Goal: Find specific page/section: Find specific page/section

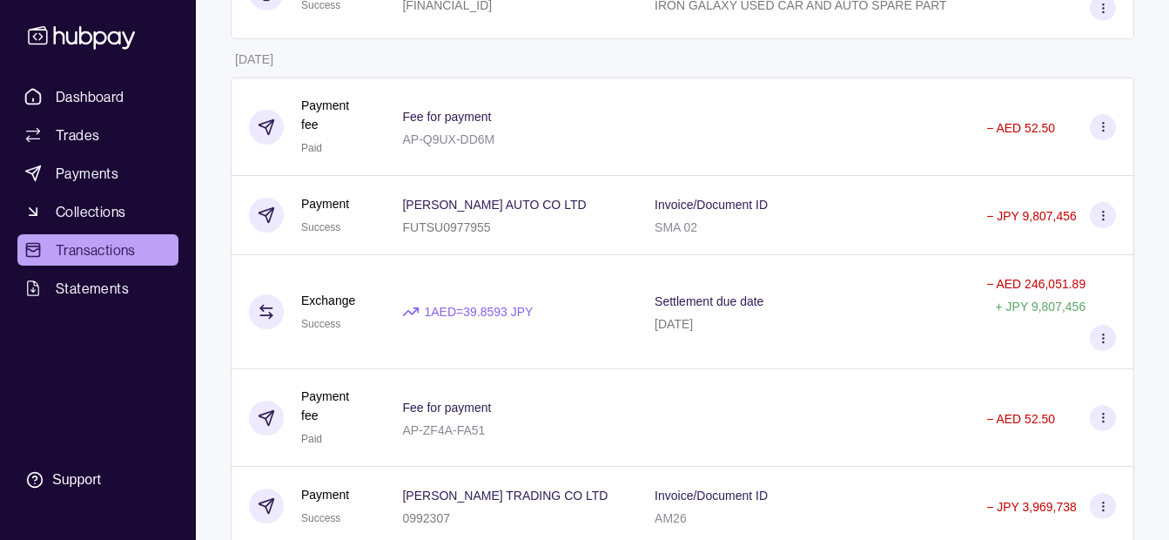
scroll to position [2666, 0]
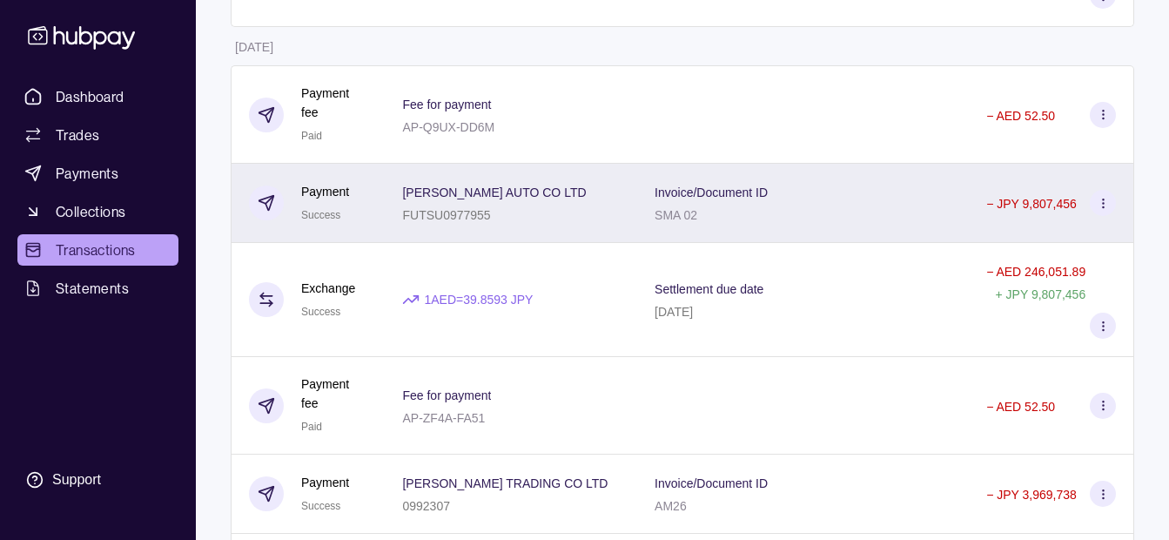
click at [449, 213] on p "FUTSU0977955" at bounding box center [446, 215] width 88 height 14
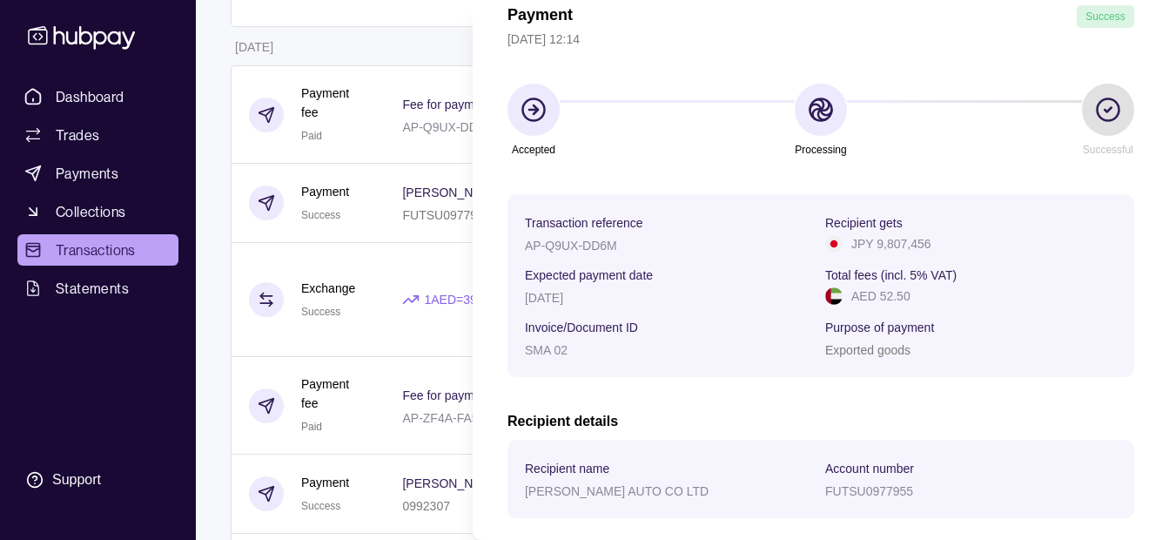
scroll to position [0, 0]
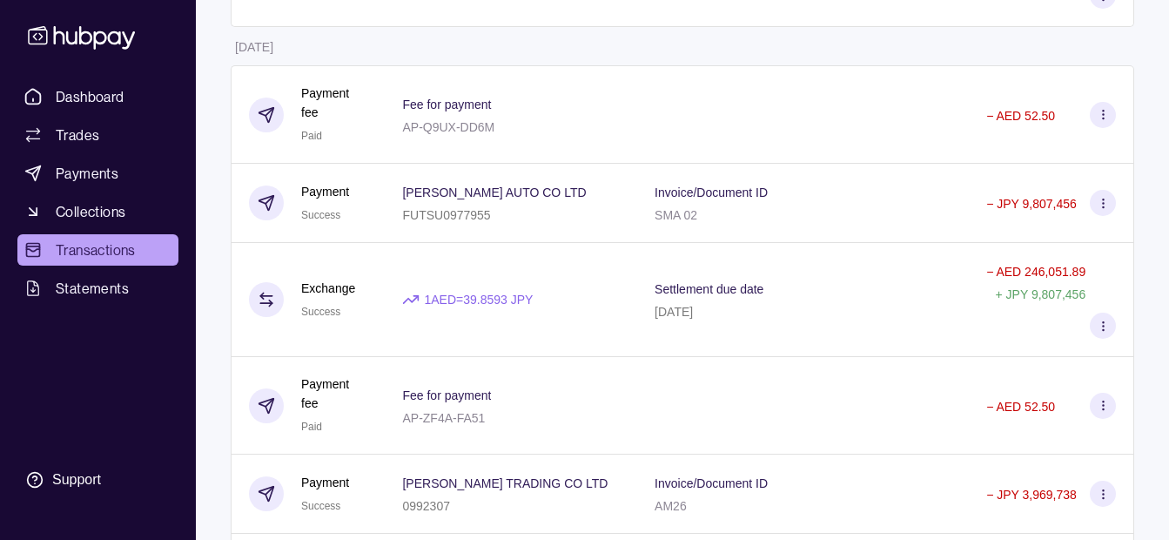
click at [206, 345] on html "Dashboard Trades Payments Collections Transactions Statements Support K Hello, …" at bounding box center [584, 288] width 1169 height 5908
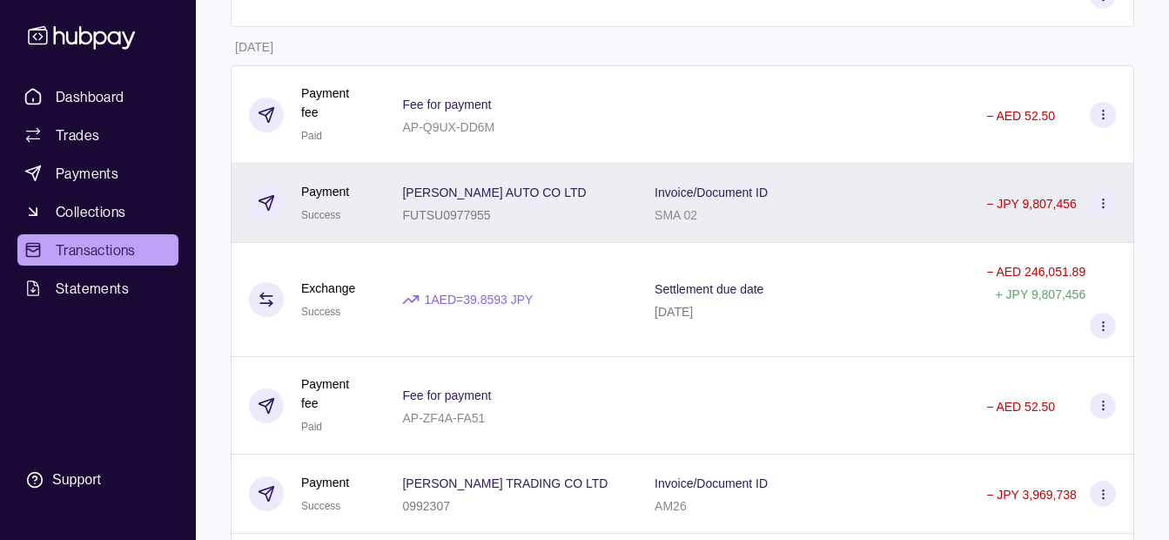
click at [871, 187] on div "Invoice/Document ID SMA 02" at bounding box center [803, 203] width 297 height 44
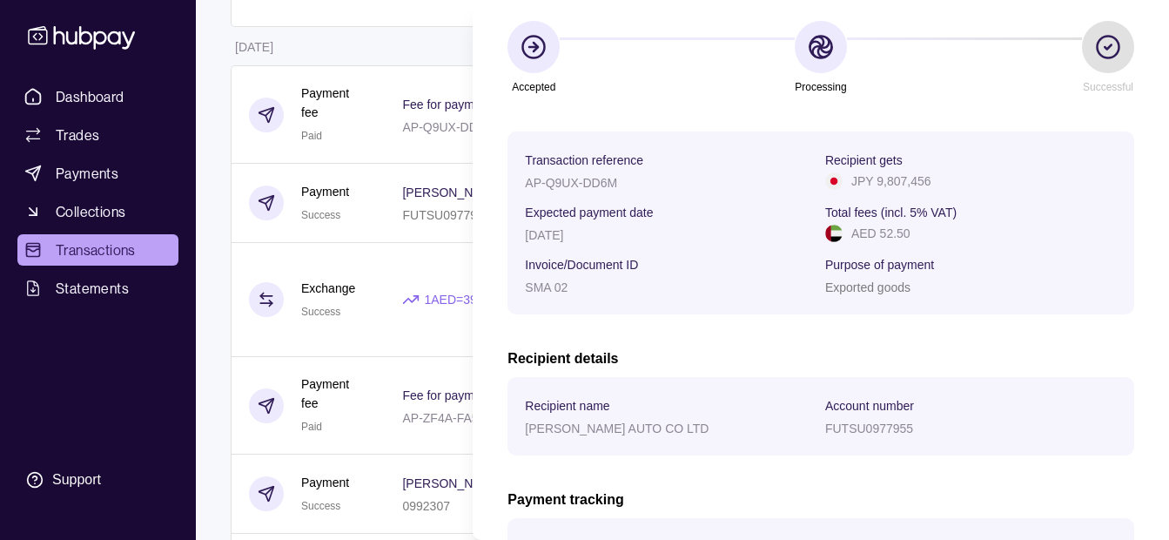
scroll to position [109, 0]
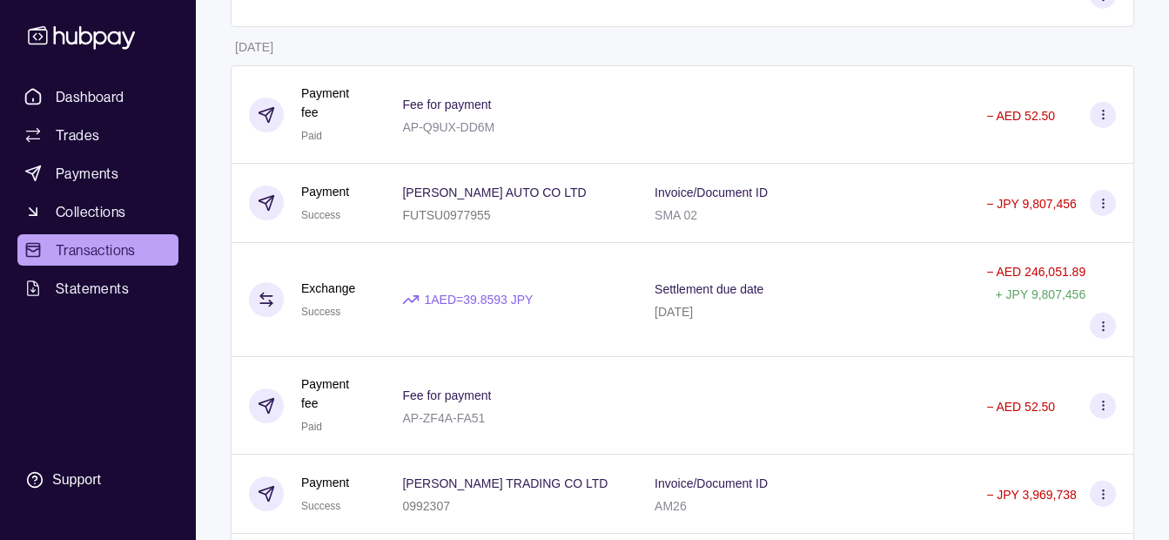
click at [433, 284] on html "Dashboard Trades Payments Collections Transactions Statements Support K Hello, …" at bounding box center [584, 288] width 1169 height 5908
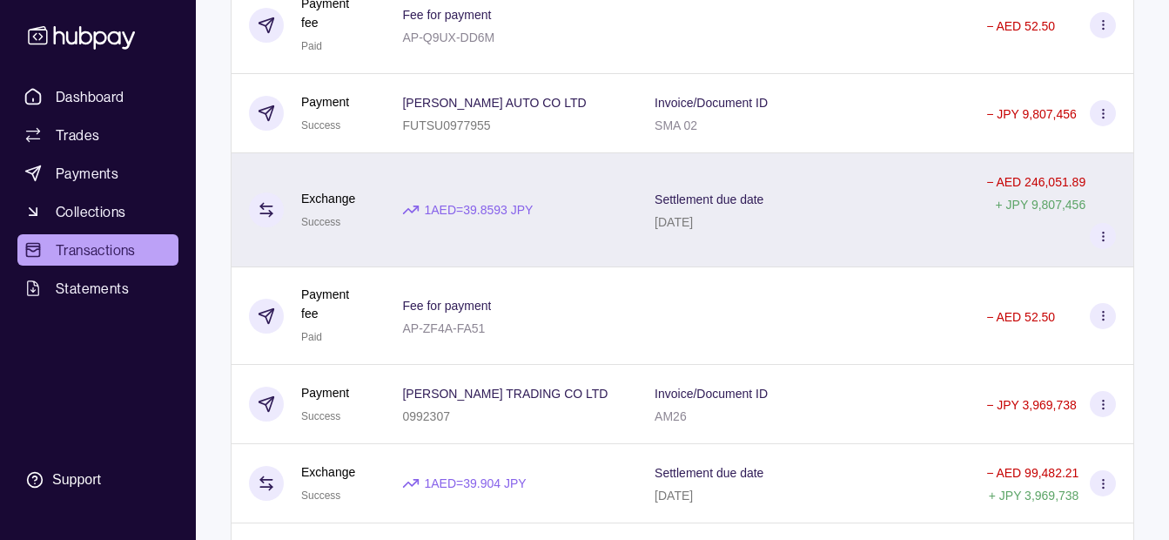
scroll to position [2840, 0]
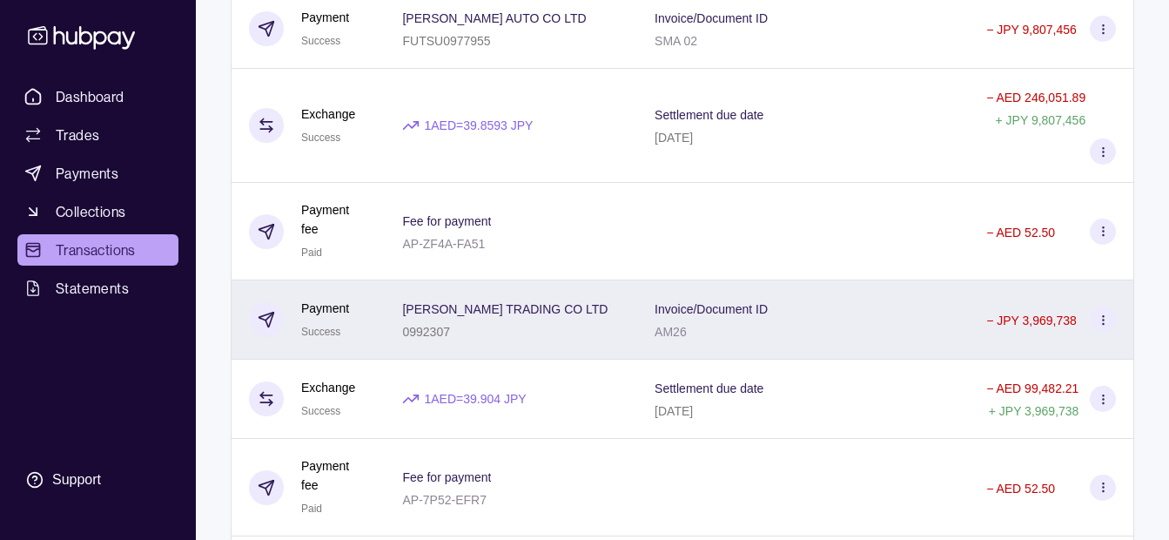
click at [494, 308] on p "[PERSON_NAME] TRADING CO LTD" at bounding box center [504, 309] width 205 height 14
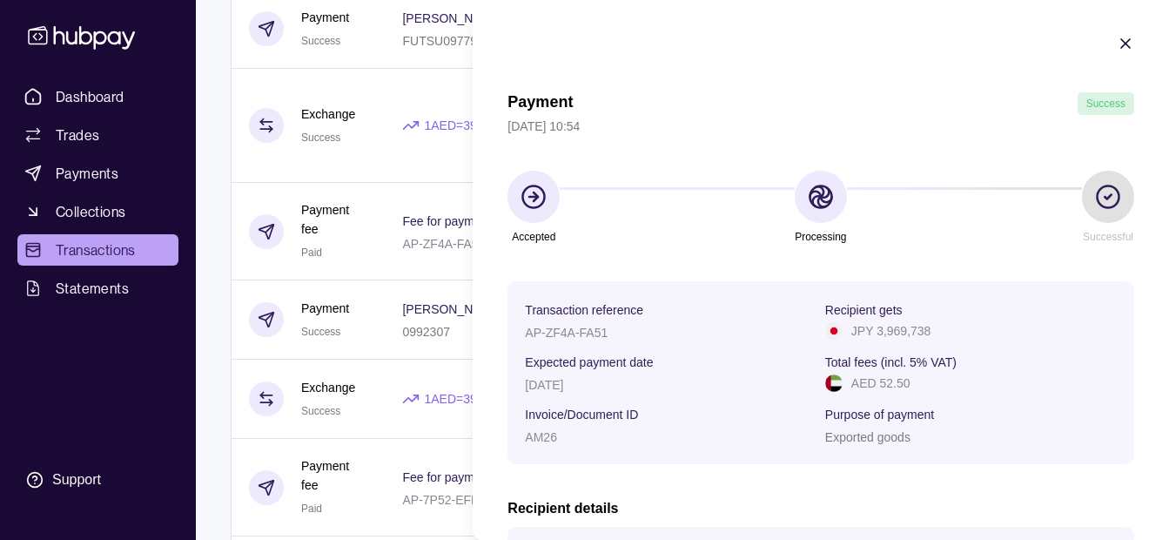
click at [371, 337] on html "Dashboard Trades Payments Collections Transactions Statements Support K Hello, …" at bounding box center [584, 114] width 1169 height 5908
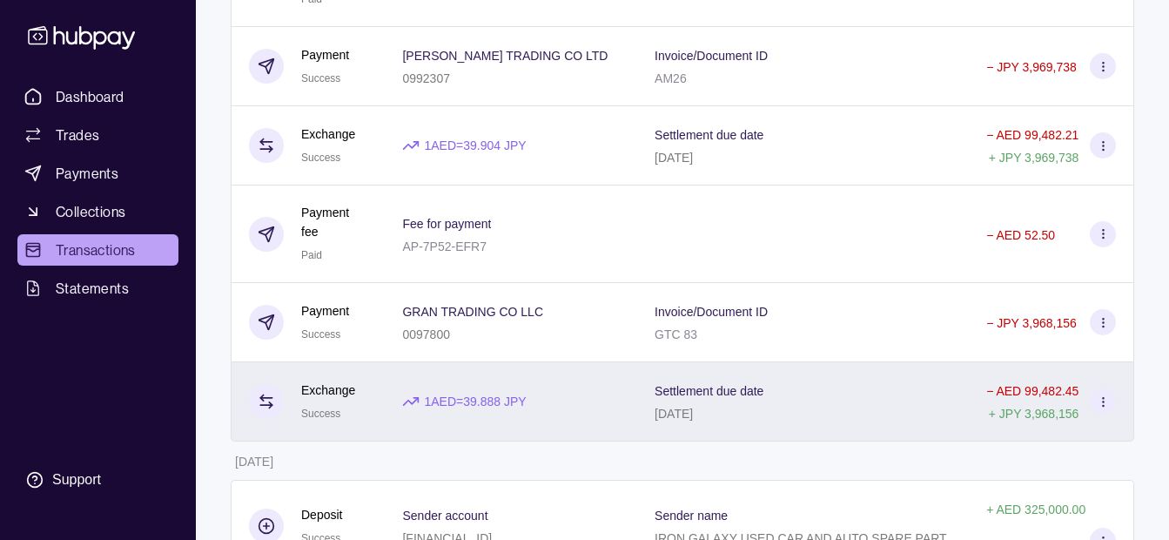
scroll to position [3188, 0]
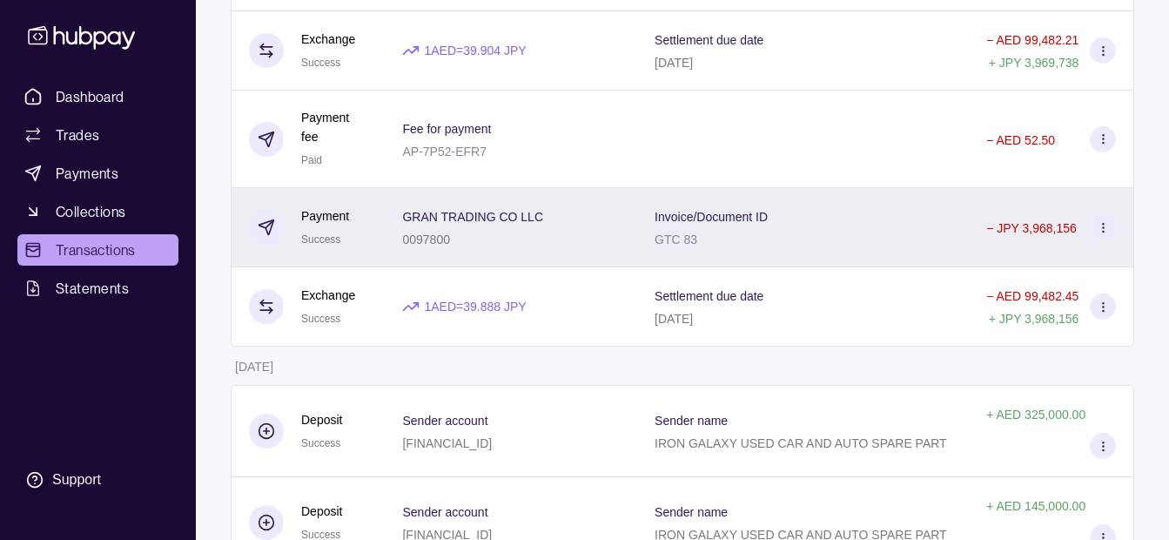
click at [604, 252] on div "GRAN TRADING CO LLC 0097800" at bounding box center [511, 227] width 252 height 79
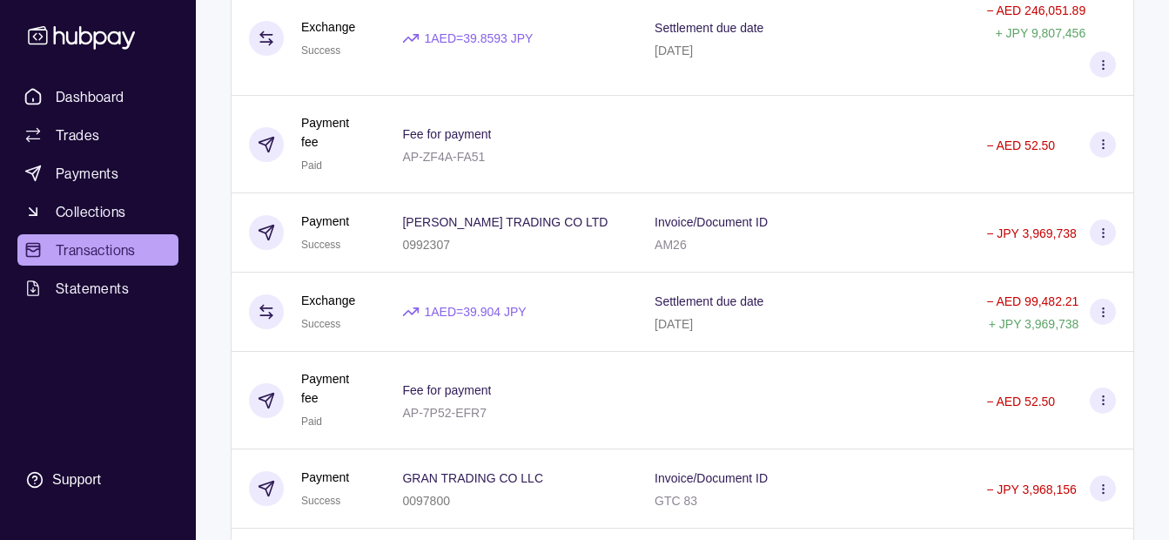
click at [359, 361] on html "Dashboard Trades Payments Collections Transactions Statements Support K Hello, …" at bounding box center [584, 27] width 1169 height 5908
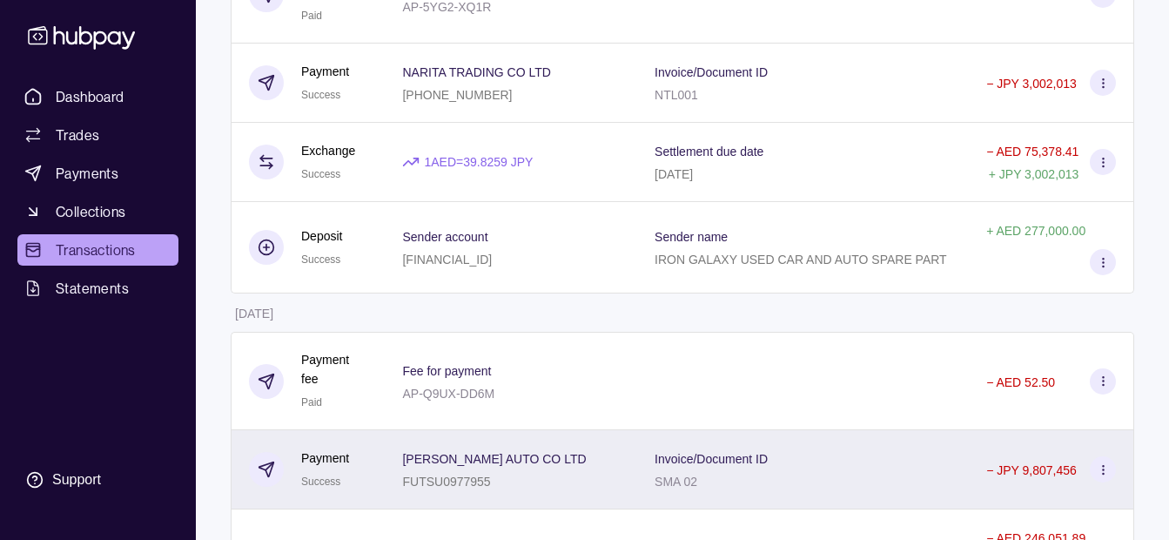
scroll to position [2318, 0]
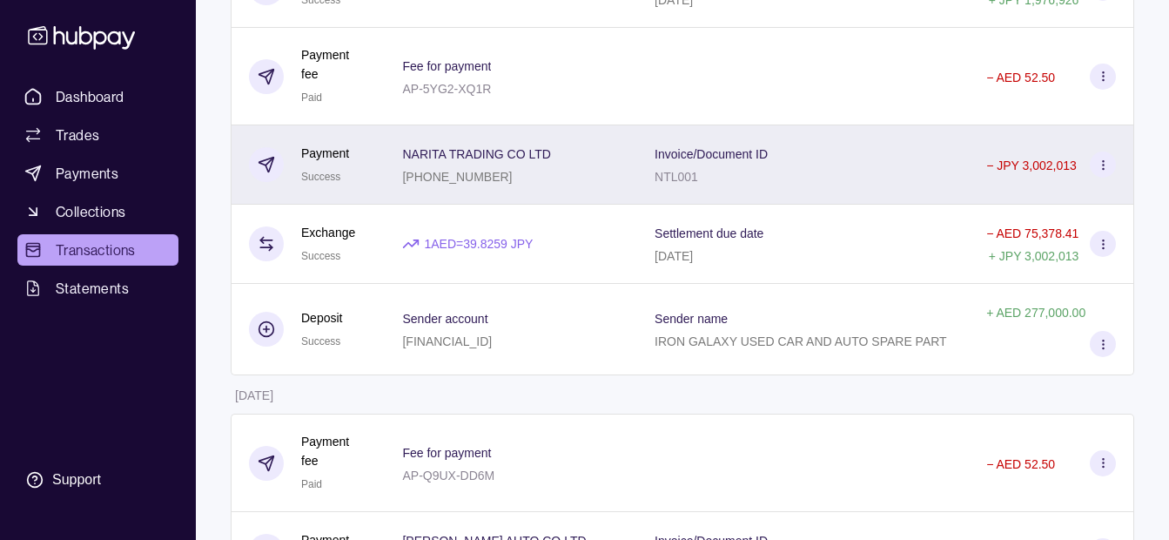
click at [570, 183] on div "NARITA TRADING CO LTD [PHONE_NUMBER]" at bounding box center [511, 165] width 218 height 44
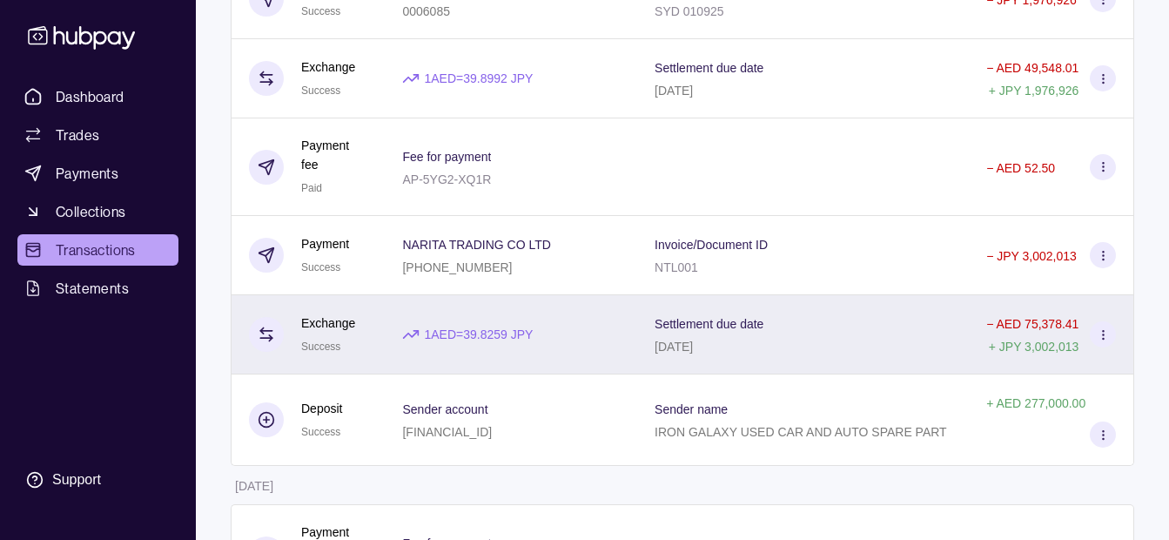
scroll to position [2057, 0]
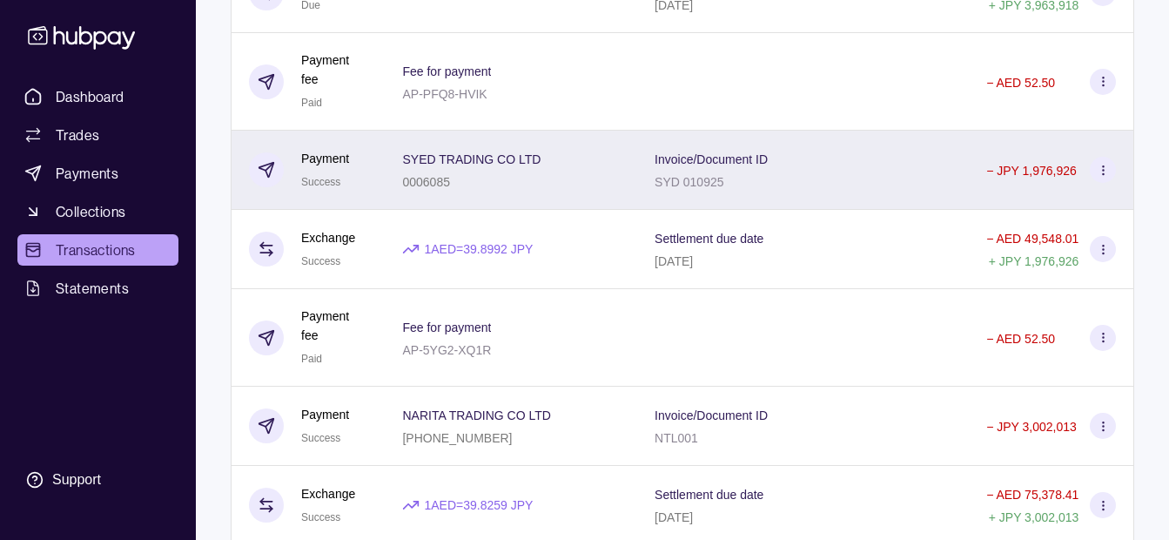
click at [586, 196] on div "SYED TRADING CO LTD 0006085" at bounding box center [511, 170] width 252 height 79
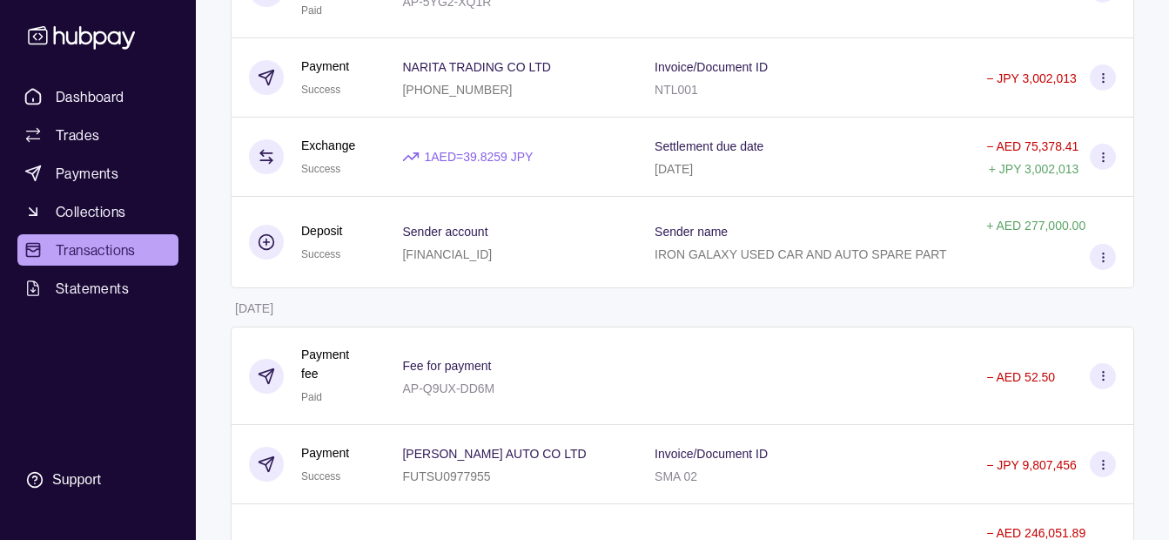
click at [322, 305] on html "Dashboard Trades Payments Collections Transactions Statements Support K Hello, …" at bounding box center [584, 549] width 1169 height 5908
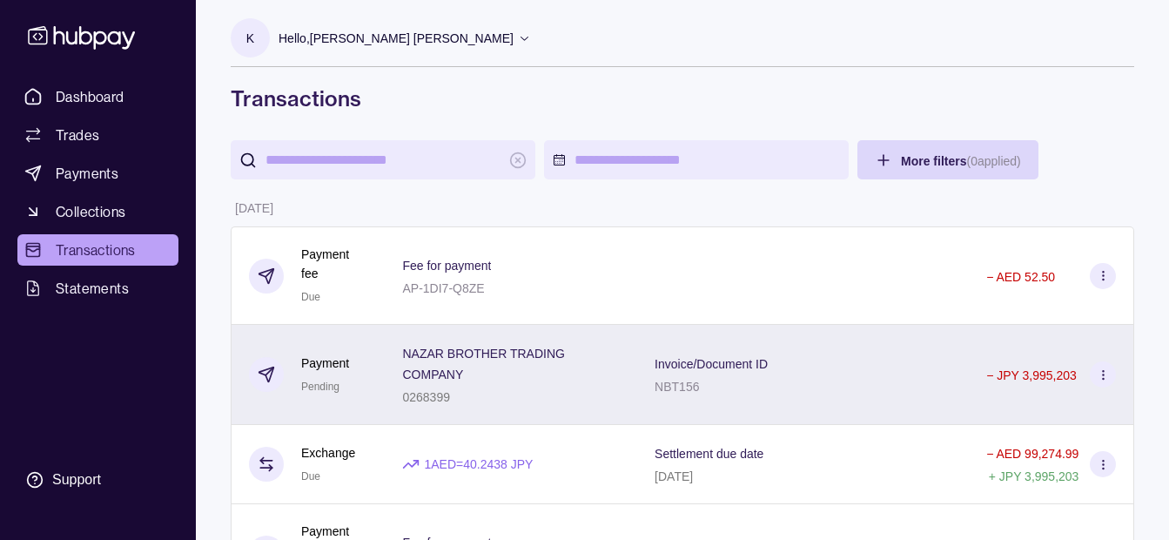
scroll to position [0, 0]
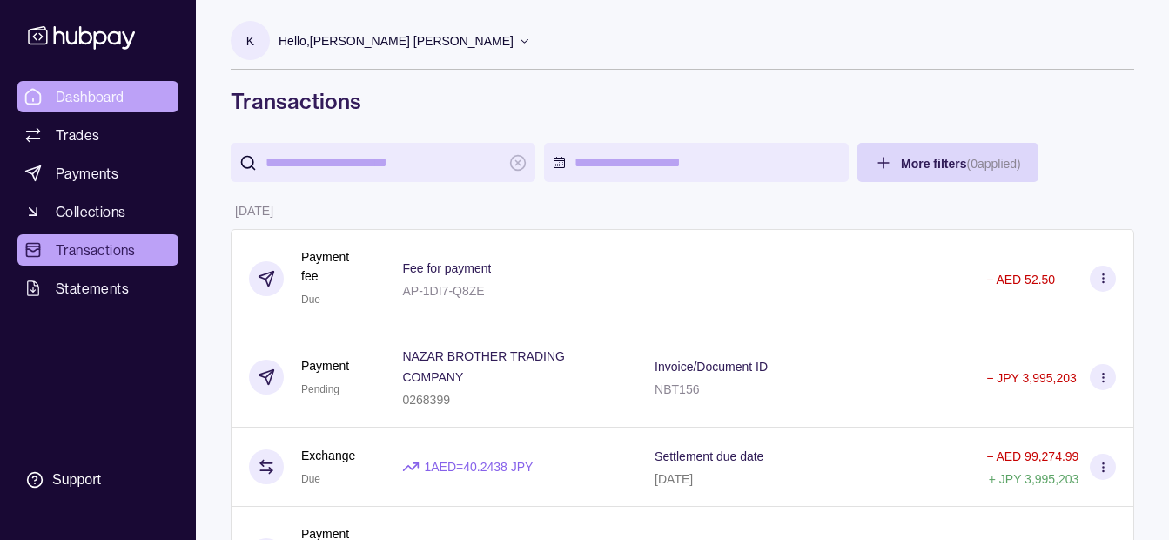
click at [104, 96] on span "Dashboard" at bounding box center [90, 96] width 69 height 21
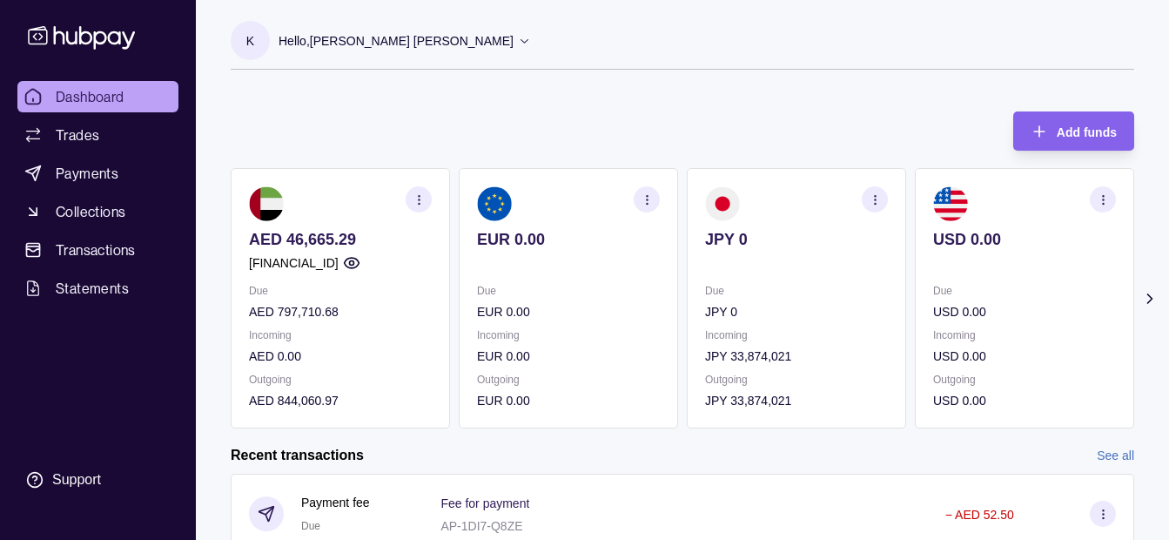
click at [406, 32] on p "Hello, [PERSON_NAME] [PERSON_NAME]" at bounding box center [396, 40] width 235 height 19
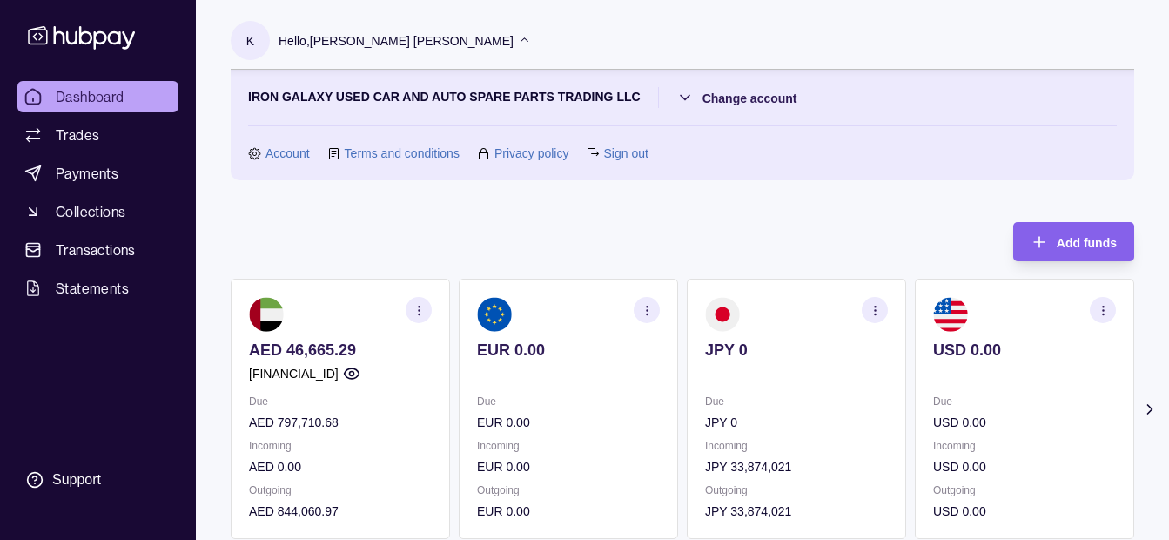
click at [406, 32] on p "Hello, [PERSON_NAME] [PERSON_NAME]" at bounding box center [396, 40] width 235 height 19
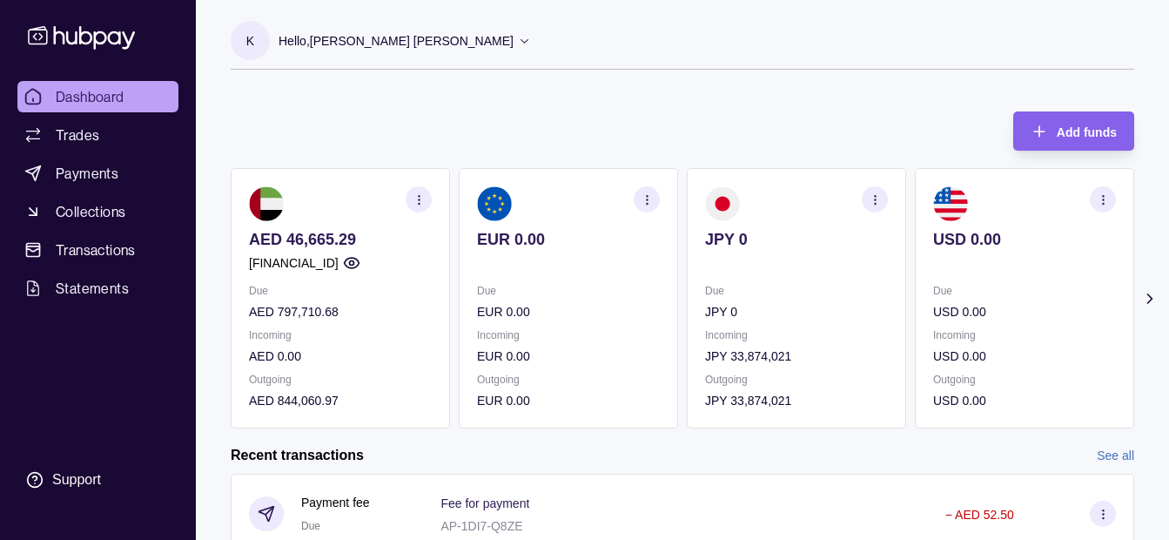
click at [416, 49] on p "Hello, [PERSON_NAME] [PERSON_NAME]" at bounding box center [396, 40] width 235 height 19
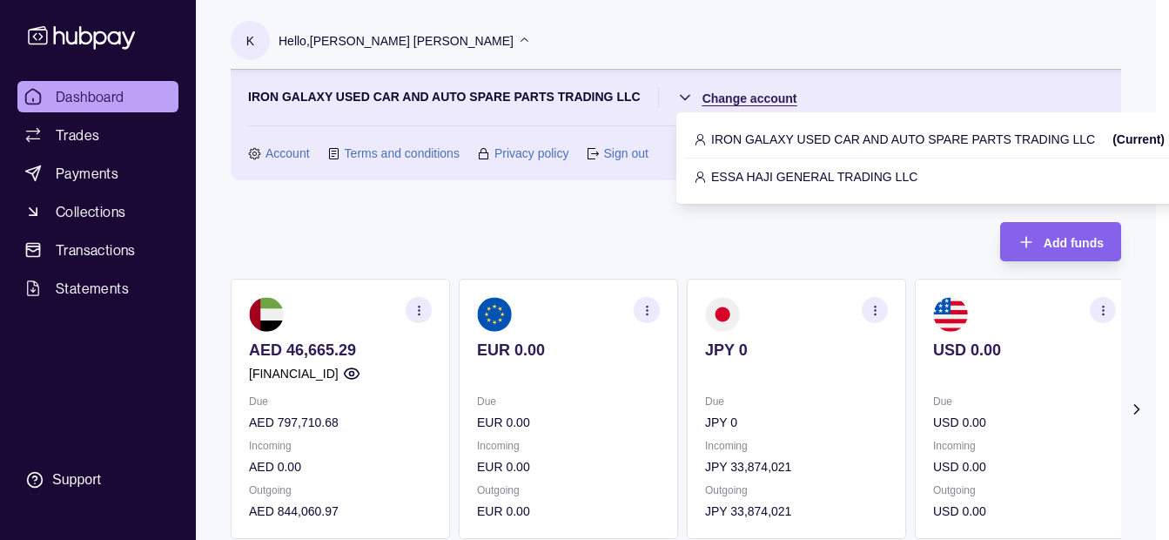
click at [707, 98] on html "Dashboard Trades Payments Collections Transactions Statements Support K Hello, …" at bounding box center [584, 518] width 1169 height 1037
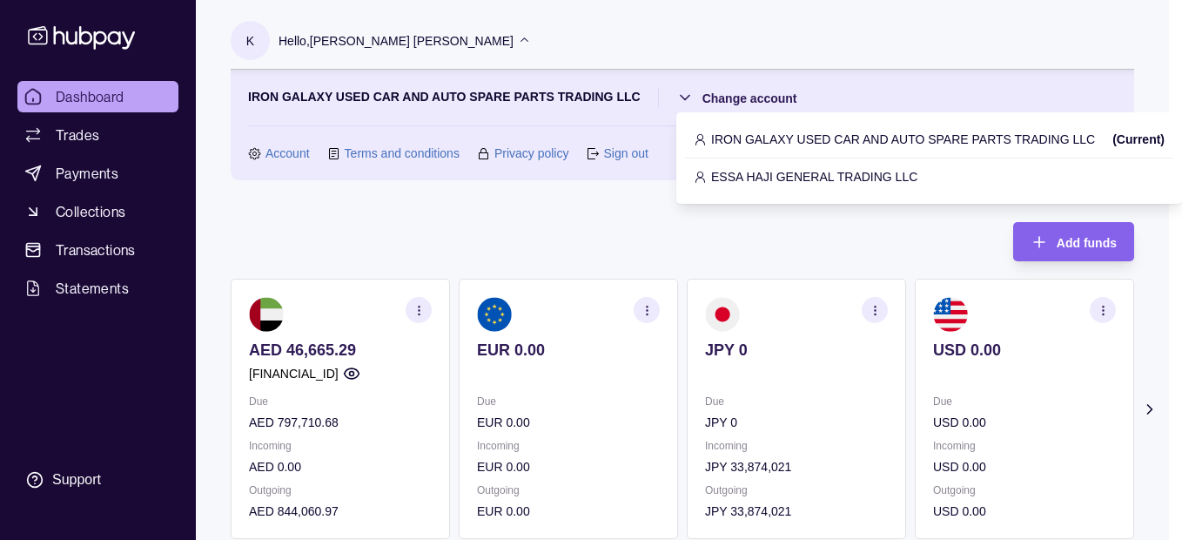
click at [727, 175] on p "ESSA HAJI GENERAL TRADING LLC" at bounding box center [814, 176] width 206 height 19
